Goal: Task Accomplishment & Management: Use online tool/utility

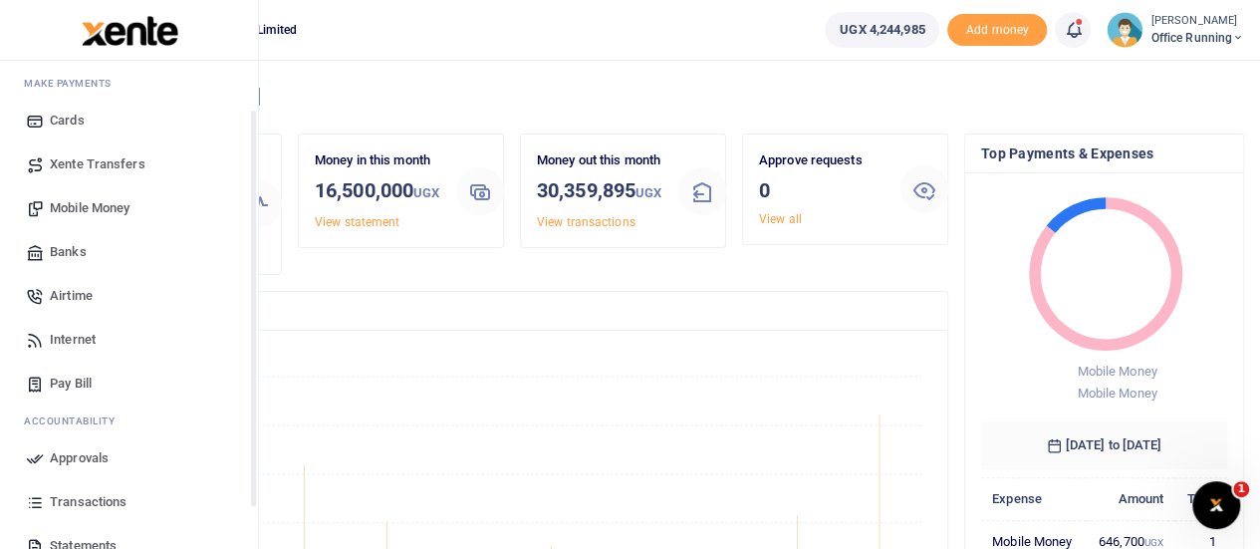
scroll to position [6, 0]
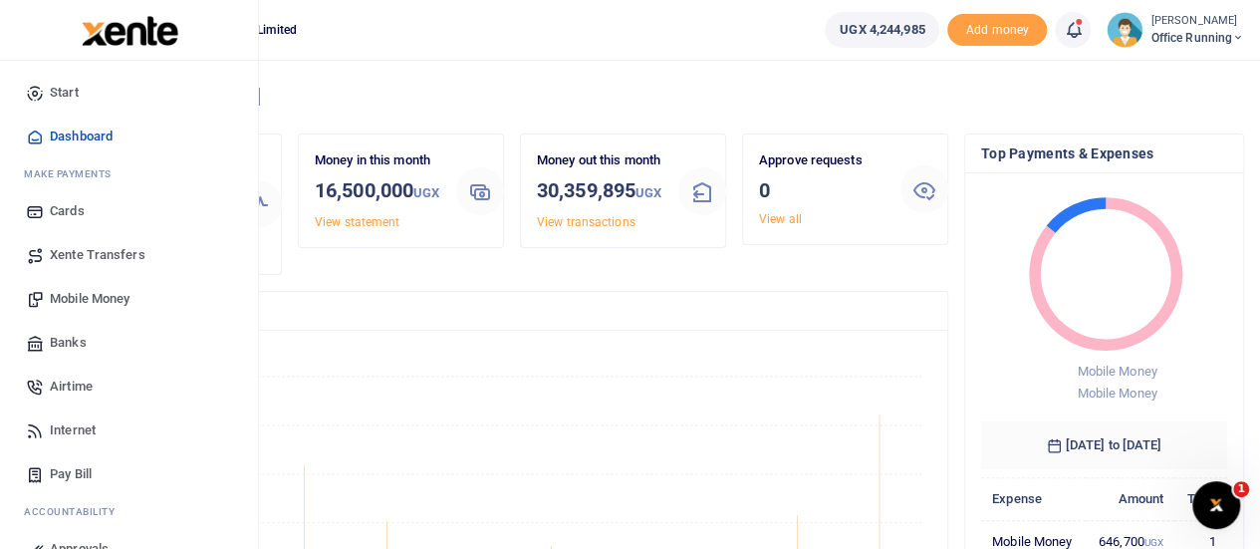
click at [86, 290] on span "Mobile Money" at bounding box center [90, 299] width 80 height 20
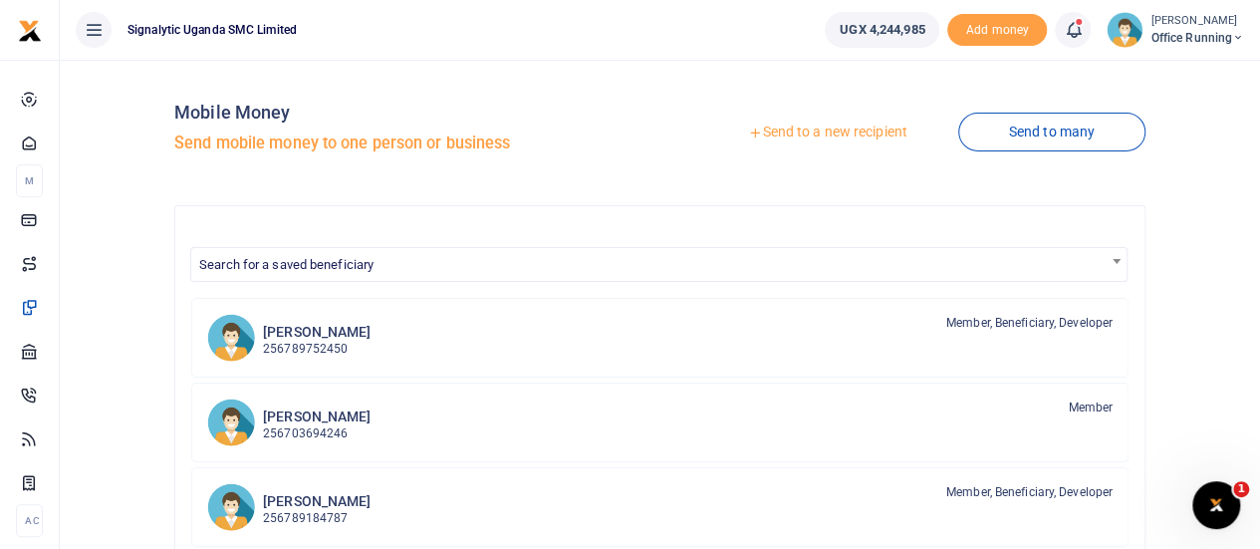
click at [818, 137] on link "Send to a new recipient" at bounding box center [827, 133] width 260 height 36
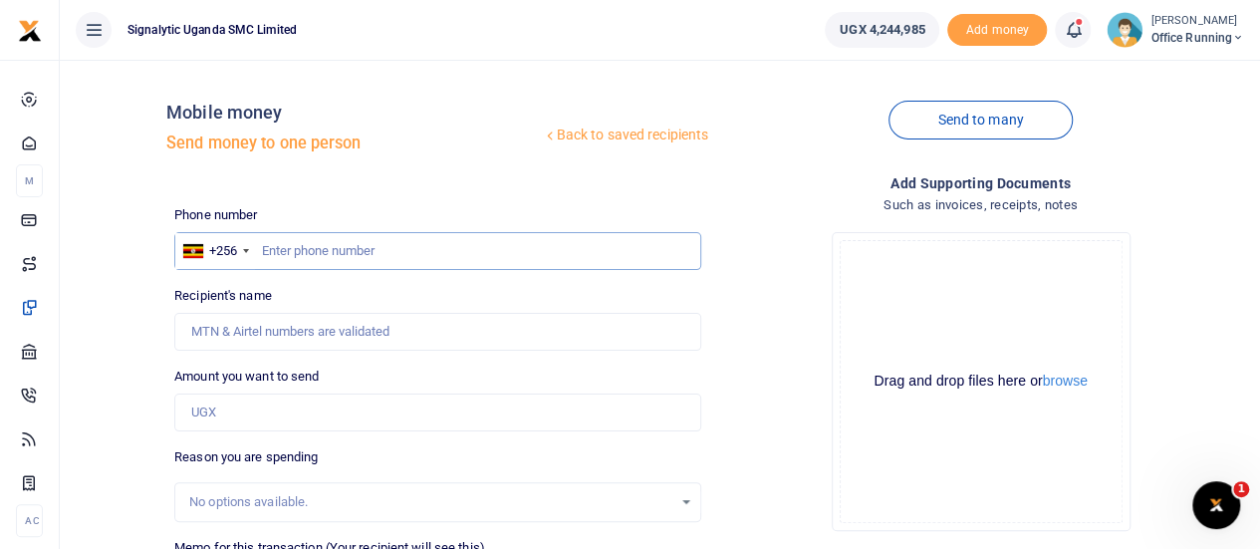
click at [314, 248] on input "text" at bounding box center [437, 251] width 527 height 38
type input "765974574"
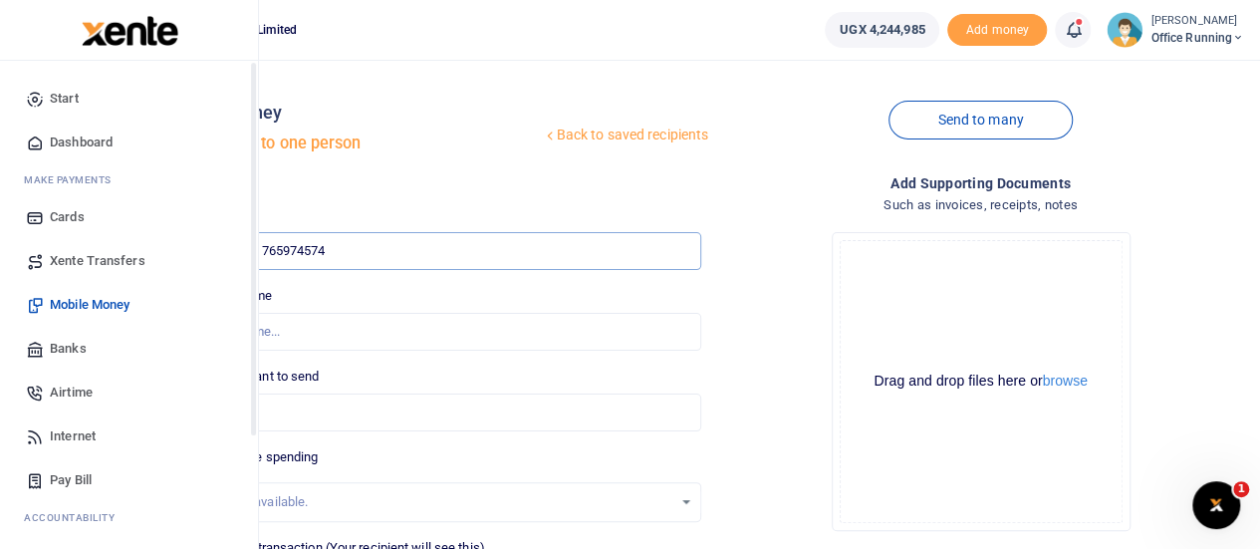
type input "Lucas Arthur Gerard Maugin"
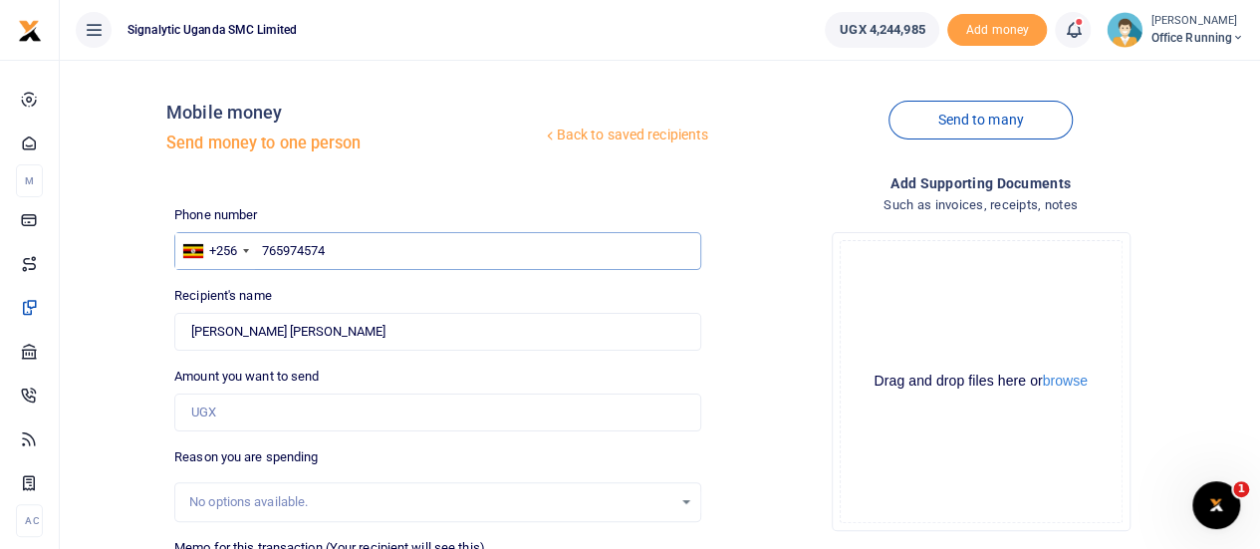
type input "765974574"
click at [324, 416] on input "Amount you want to send" at bounding box center [437, 412] width 527 height 38
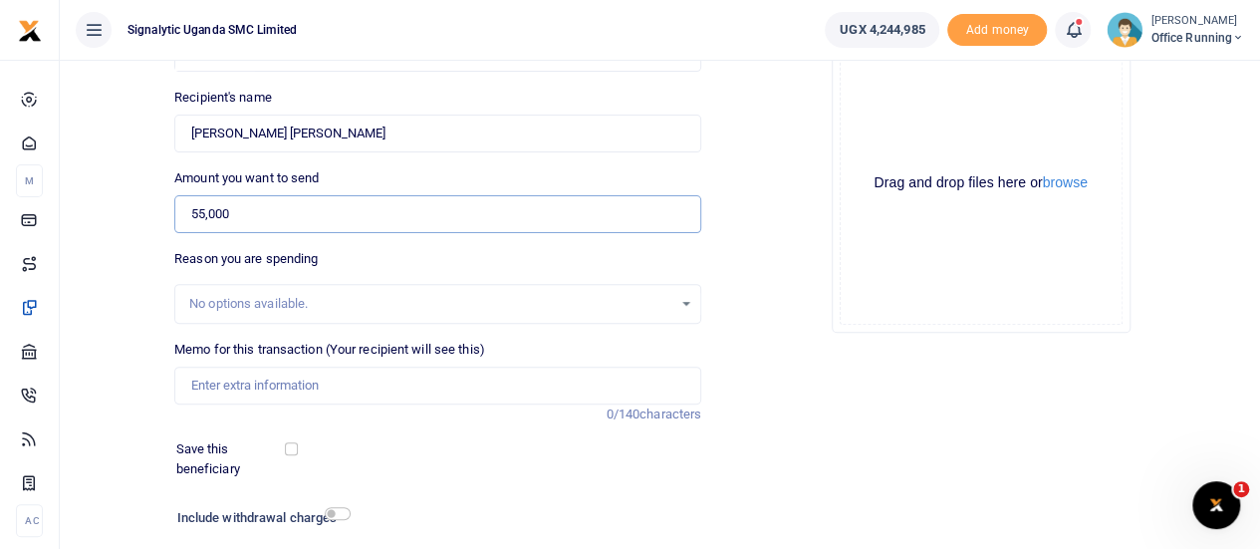
scroll to position [199, 0]
type input "55,000"
click at [275, 384] on input "Memo for this transaction (Your recipient will see this)" at bounding box center [437, 384] width 527 height 38
paste input "PROC00069"
click at [120, 346] on div "Back to saved recipients Mobile money Send money to one person Send to many Pho…" at bounding box center [660, 246] width 1184 height 739
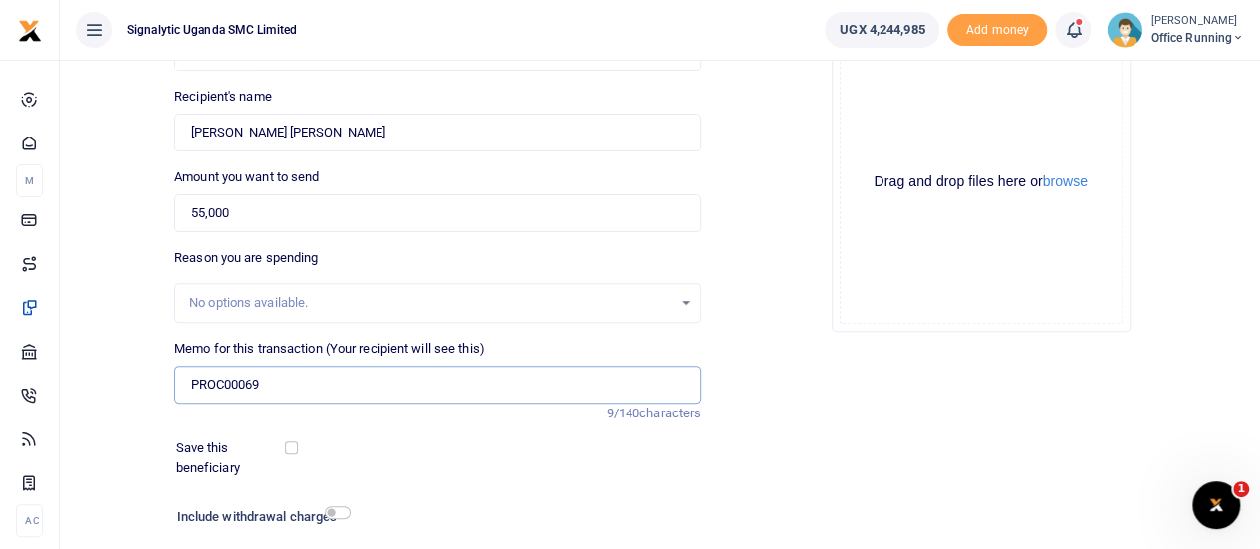
drag, startPoint x: 333, startPoint y: 390, endPoint x: 319, endPoint y: 387, distance: 14.3
click at [333, 390] on input "PROC00069" at bounding box center [437, 384] width 527 height 38
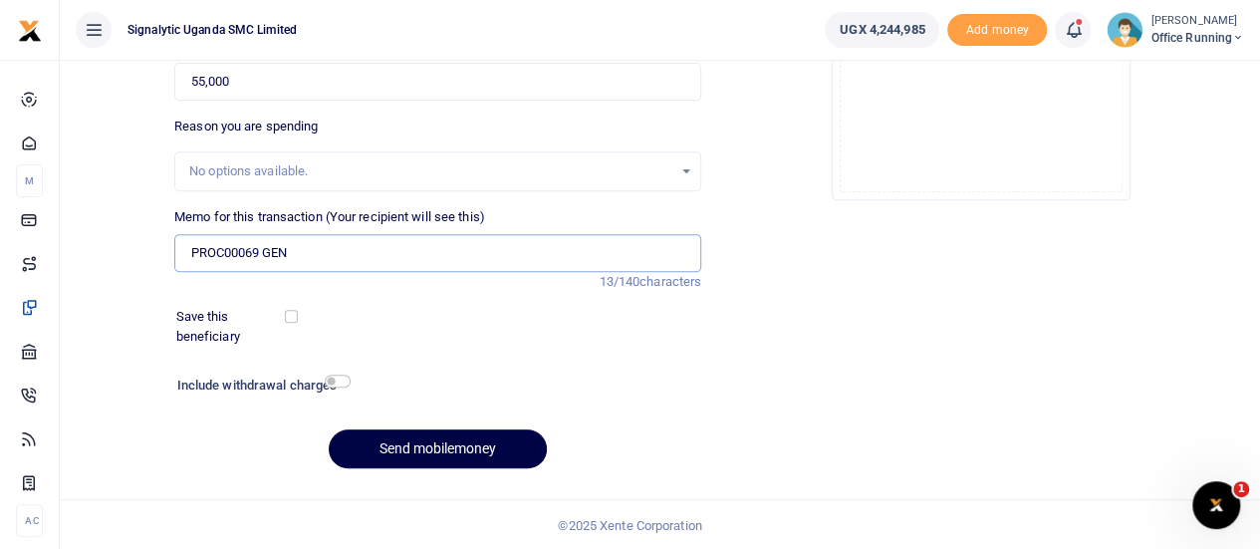
scroll to position [331, 0]
type input "PROC00069 GEN"
click at [418, 443] on button "Send mobilemoney" at bounding box center [438, 448] width 218 height 39
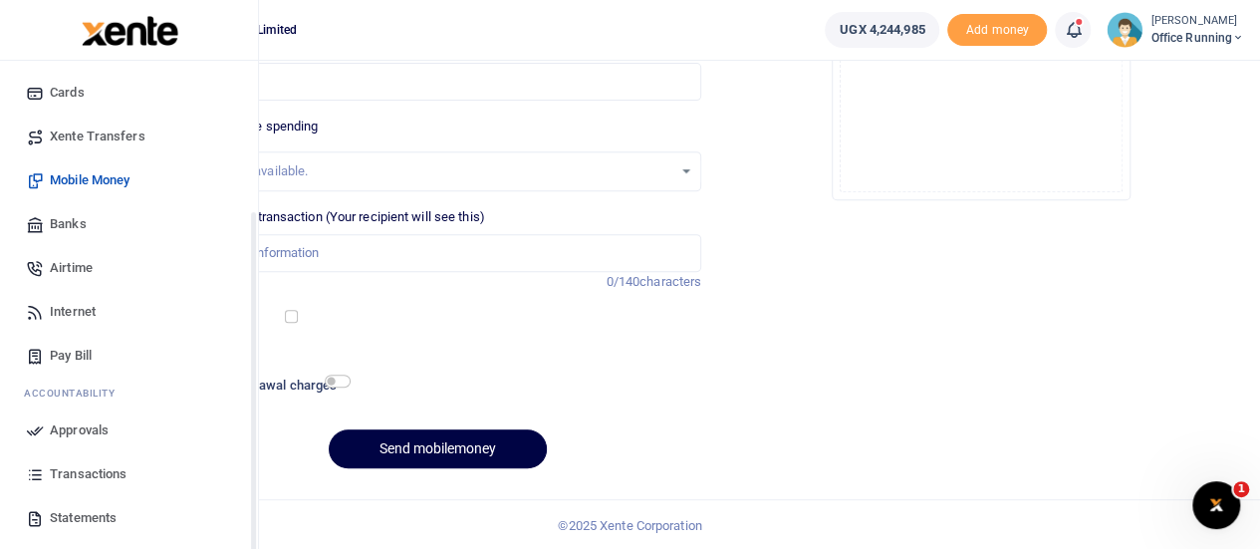
scroll to position [205, 0]
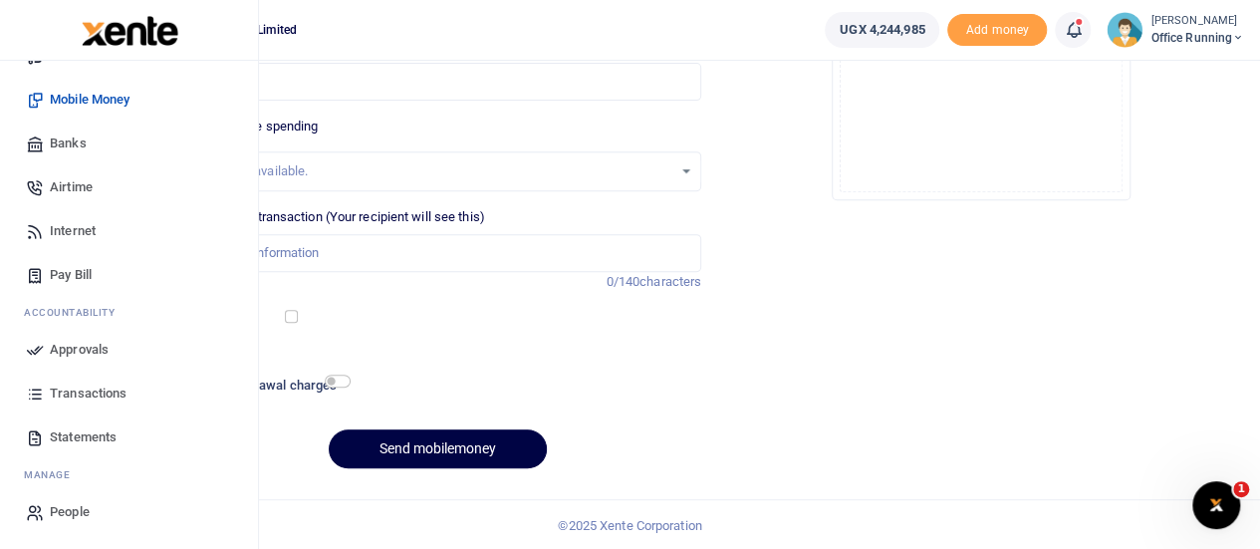
click at [82, 348] on span "Approvals" at bounding box center [79, 350] width 59 height 20
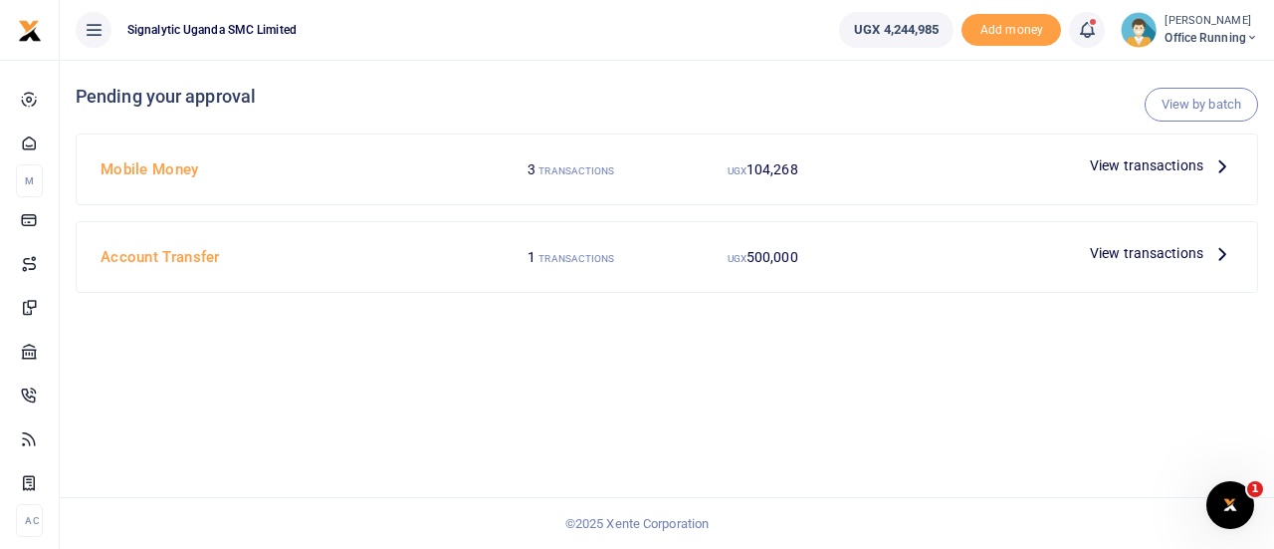
click at [1180, 174] on span "View transactions" at bounding box center [1147, 165] width 114 height 22
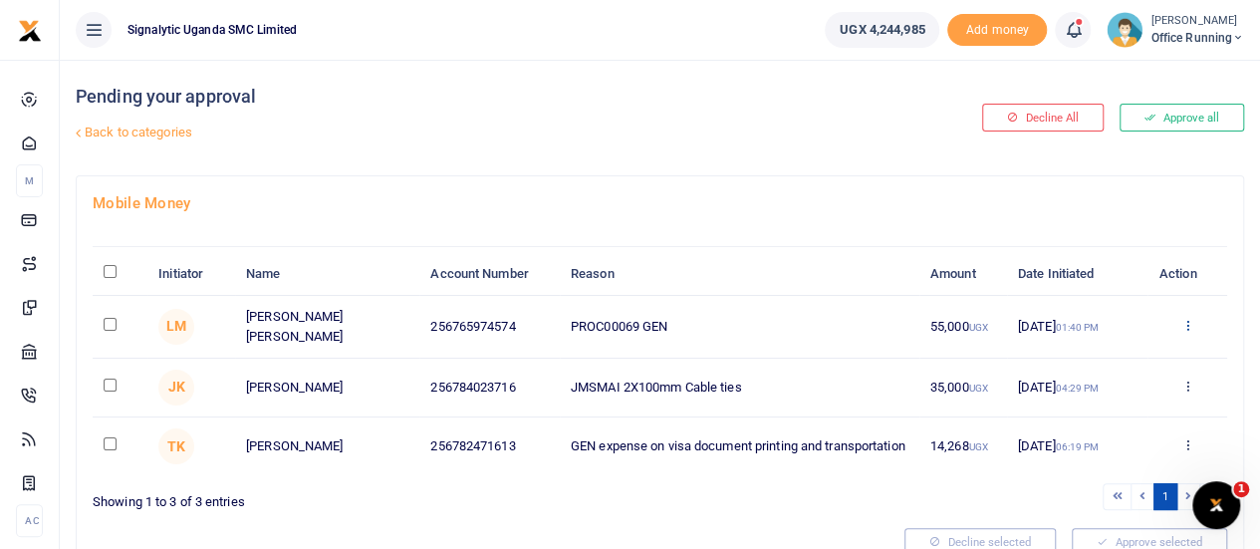
click at [1191, 332] on icon at bounding box center [1186, 325] width 13 height 14
click at [1117, 377] on link "Approve" at bounding box center [1113, 377] width 157 height 28
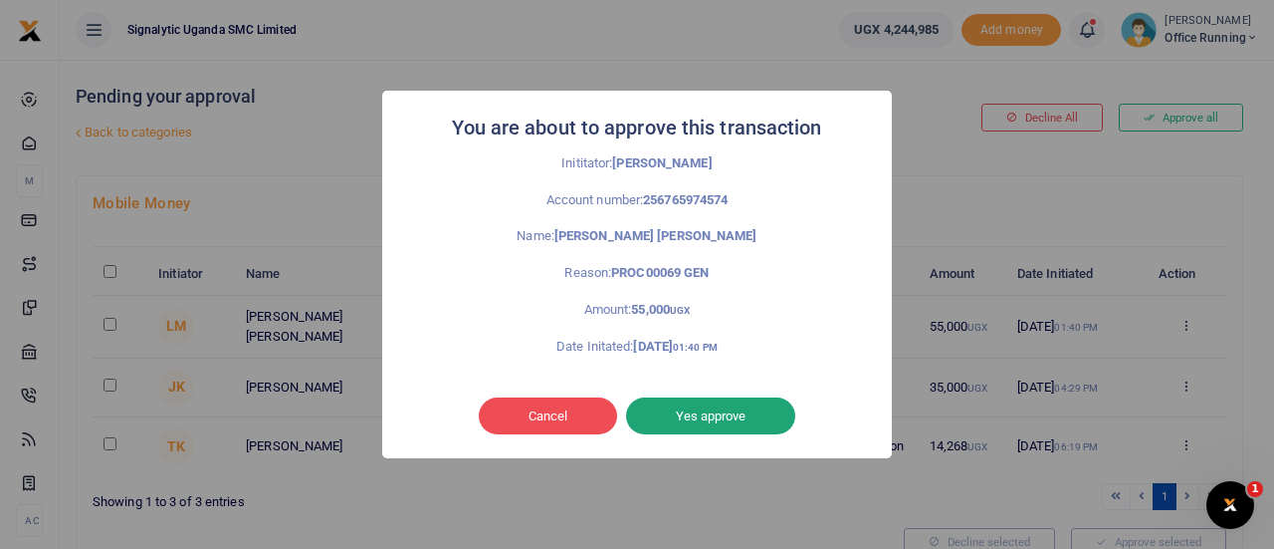
click at [753, 417] on button "Yes approve" at bounding box center [710, 416] width 169 height 38
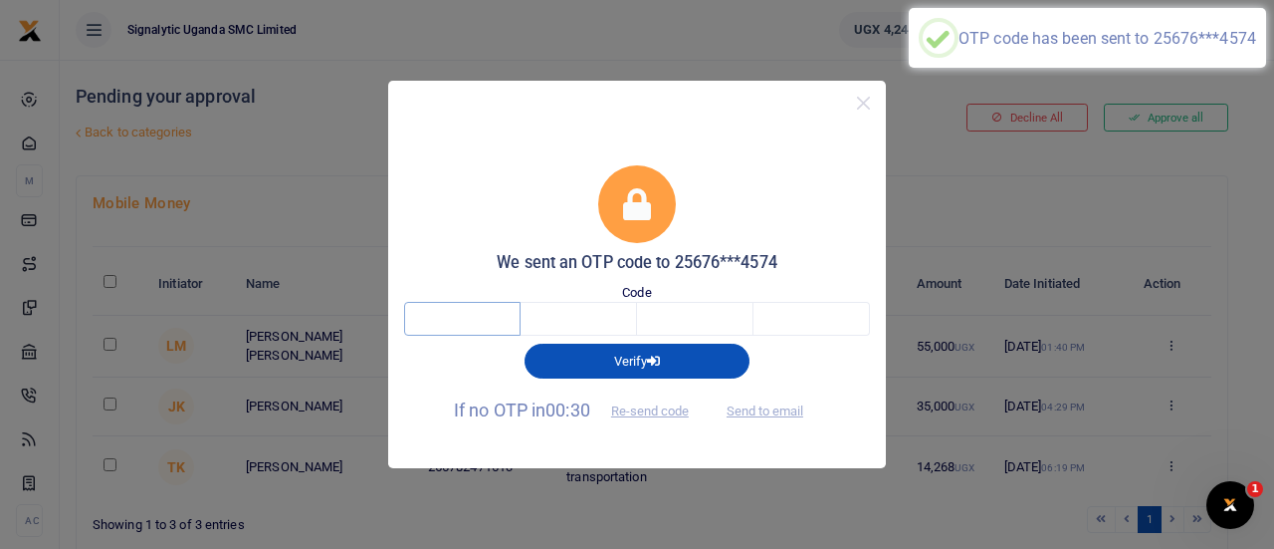
click at [446, 320] on input "text" at bounding box center [462, 319] width 116 height 34
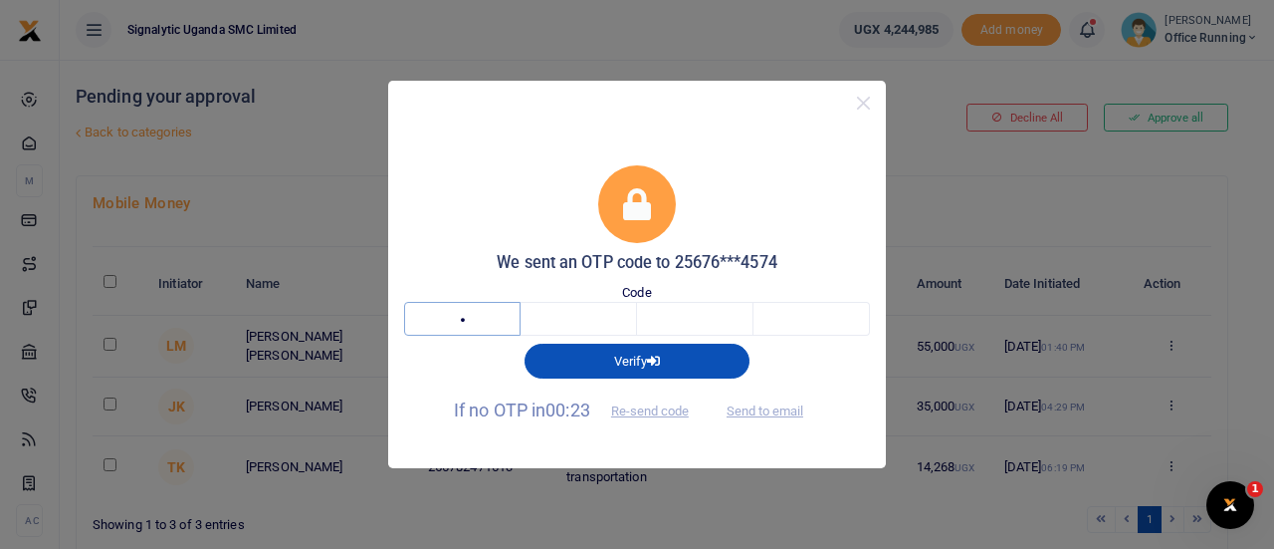
type input "4"
type input "3"
type input "4"
type input "9"
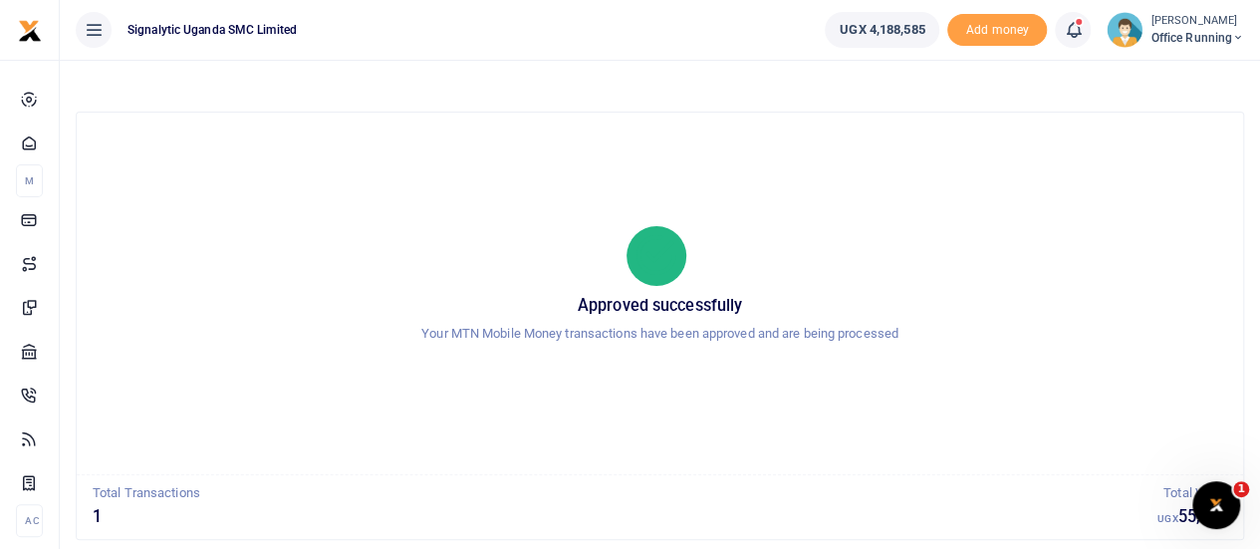
click at [673, 257] on icon at bounding box center [655, 256] width 48 height 74
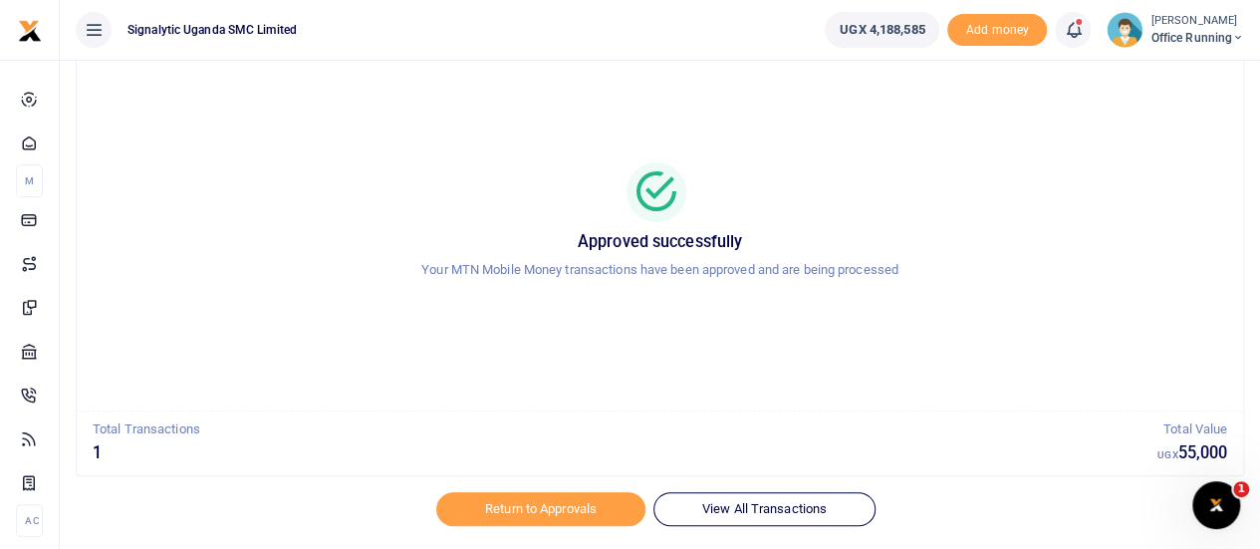
scroll to position [115, 0]
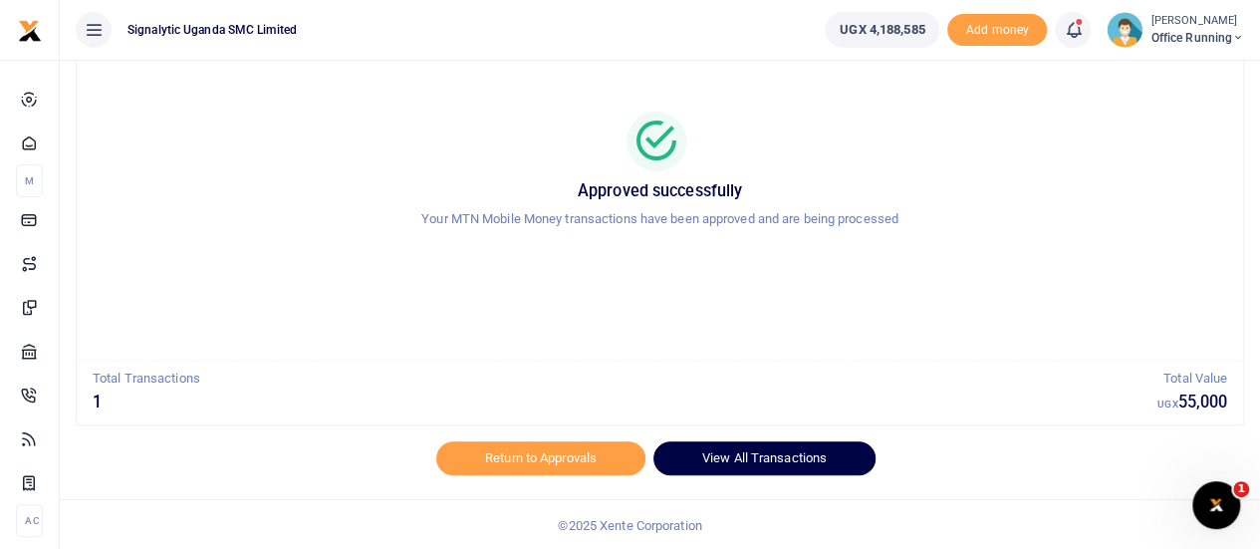
click at [784, 460] on link "View All Transactions" at bounding box center [764, 458] width 222 height 34
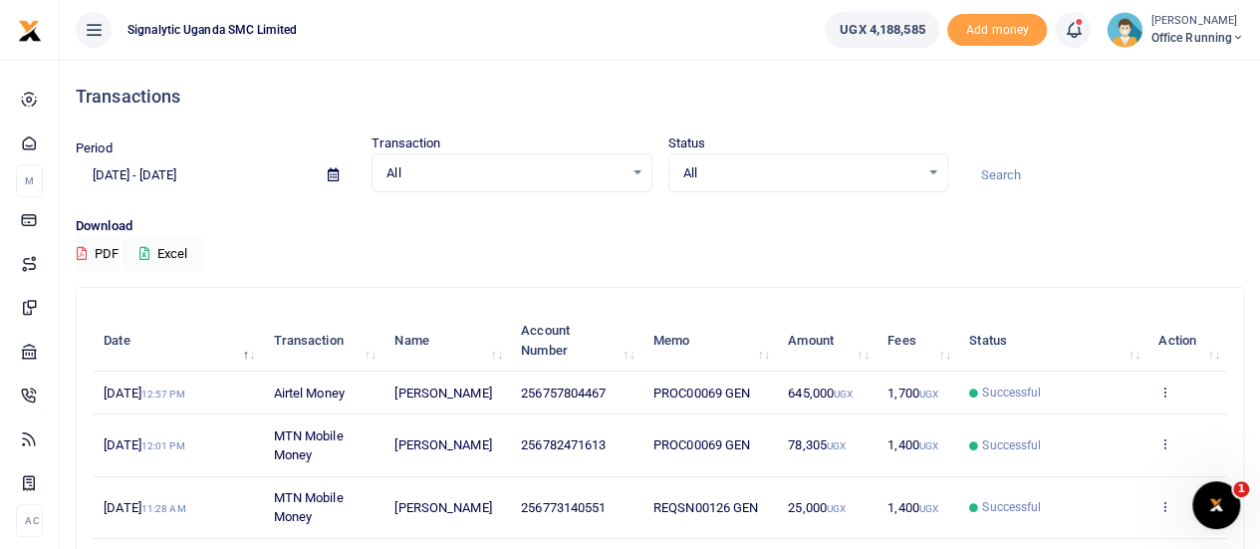
click at [1169, 385] on td "View details Send again" at bounding box center [1187, 392] width 80 height 43
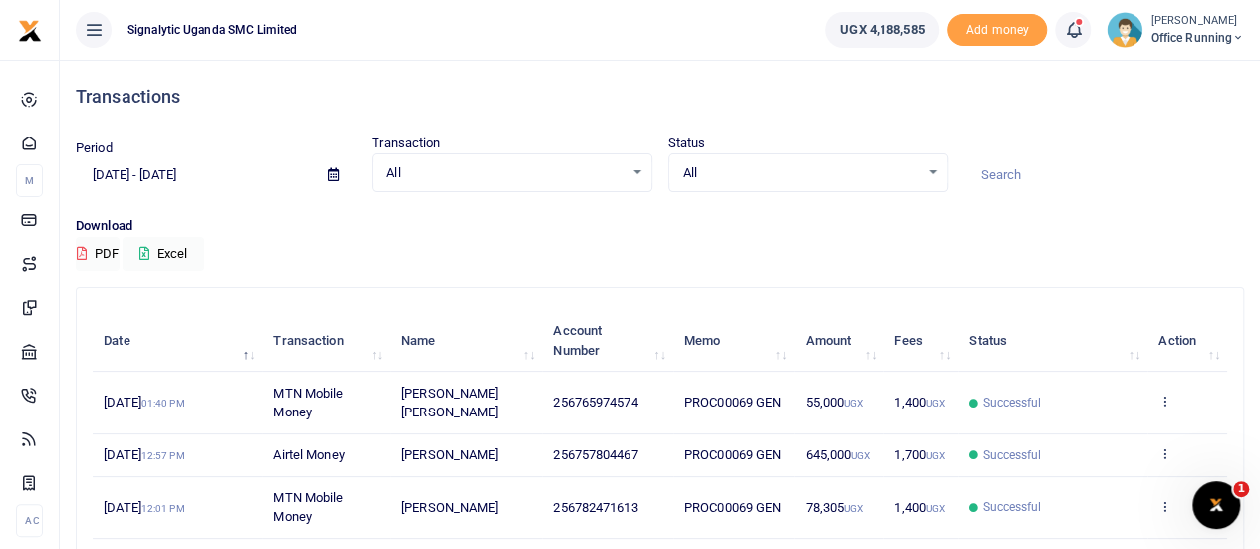
click at [1175, 404] on td "View details Send again" at bounding box center [1187, 402] width 80 height 62
click at [1167, 397] on icon at bounding box center [1164, 400] width 13 height 14
click at [1135, 426] on link "View details" at bounding box center [1092, 435] width 157 height 28
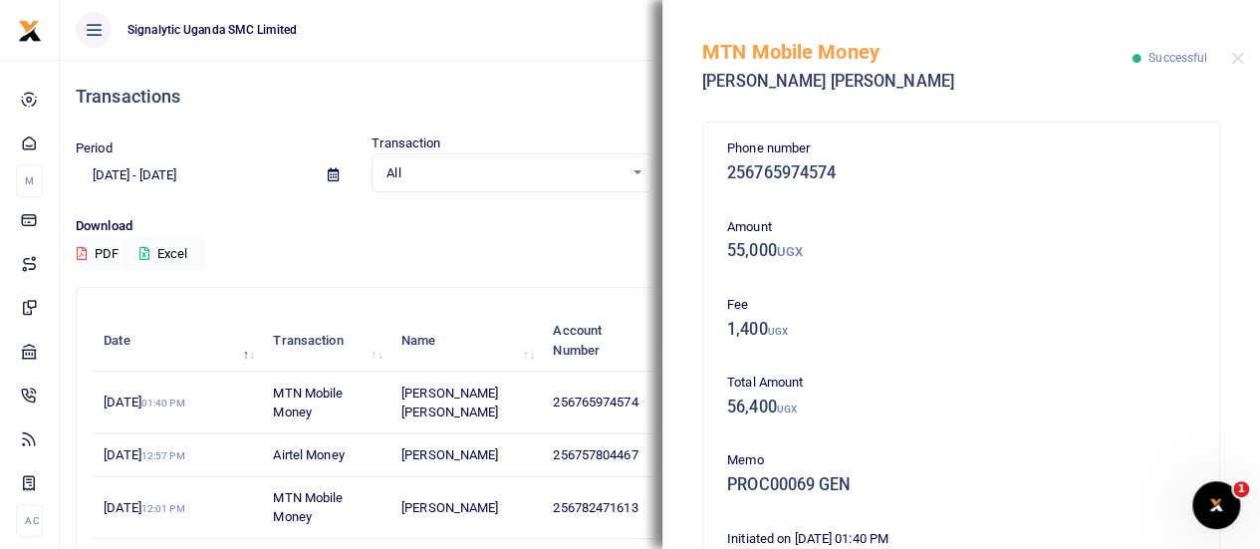
click at [581, 37] on ul "Signalytic Uganda SMC Limited" at bounding box center [434, 30] width 749 height 60
